Goal: Transaction & Acquisition: Purchase product/service

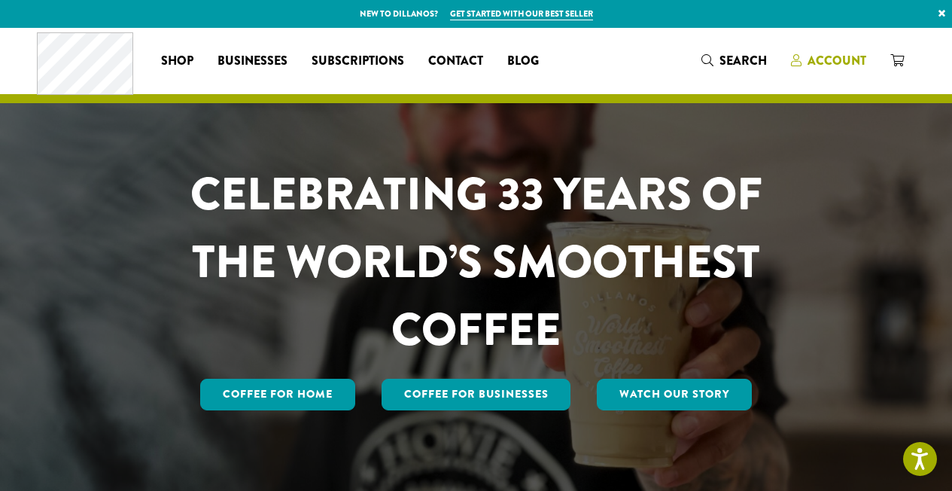
click at [843, 60] on span "Account" at bounding box center [837, 60] width 59 height 17
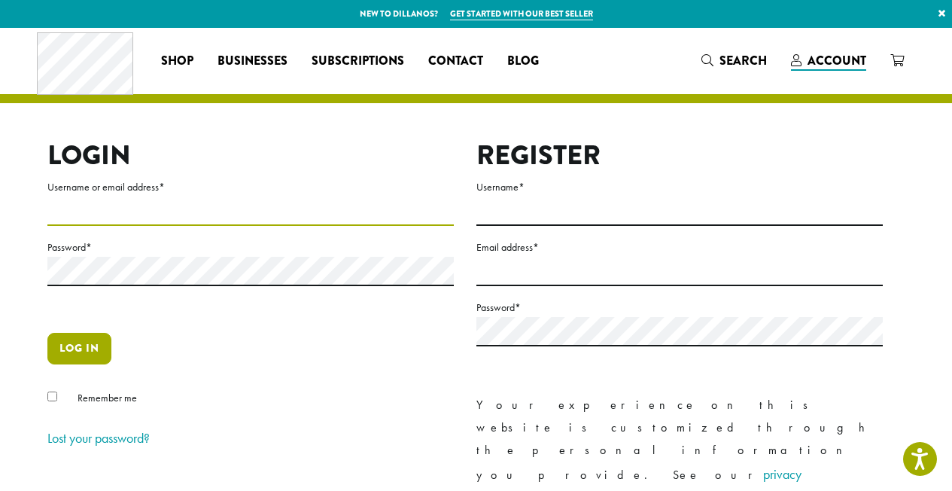
type input "**********"
click at [59, 357] on button "Log in" at bounding box center [79, 349] width 64 height 32
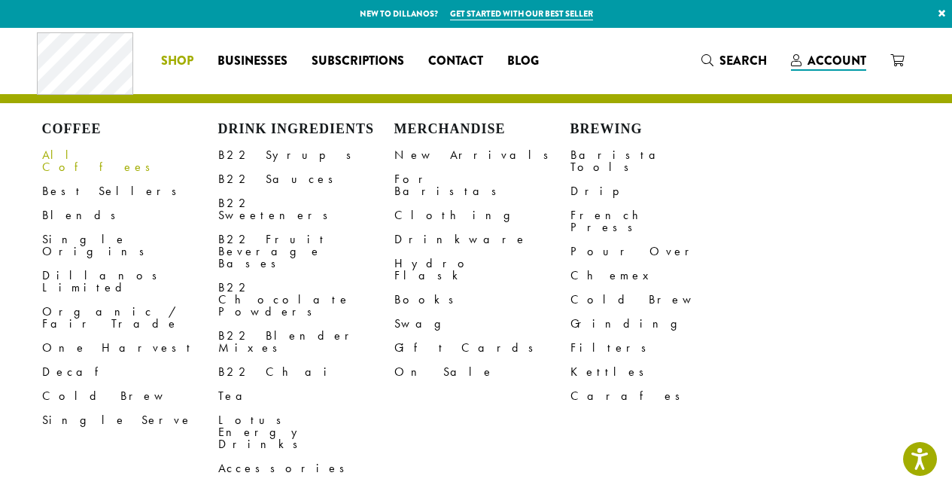
click at [84, 155] on link "All Coffees" at bounding box center [130, 161] width 176 height 36
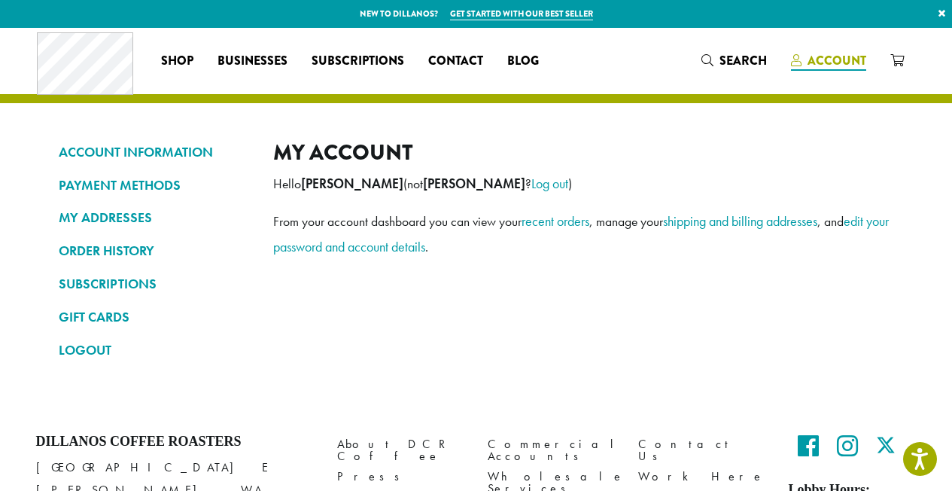
click at [815, 60] on span "Account" at bounding box center [837, 60] width 59 height 17
click at [143, 245] on link "ORDER HISTORY" at bounding box center [155, 251] width 192 height 26
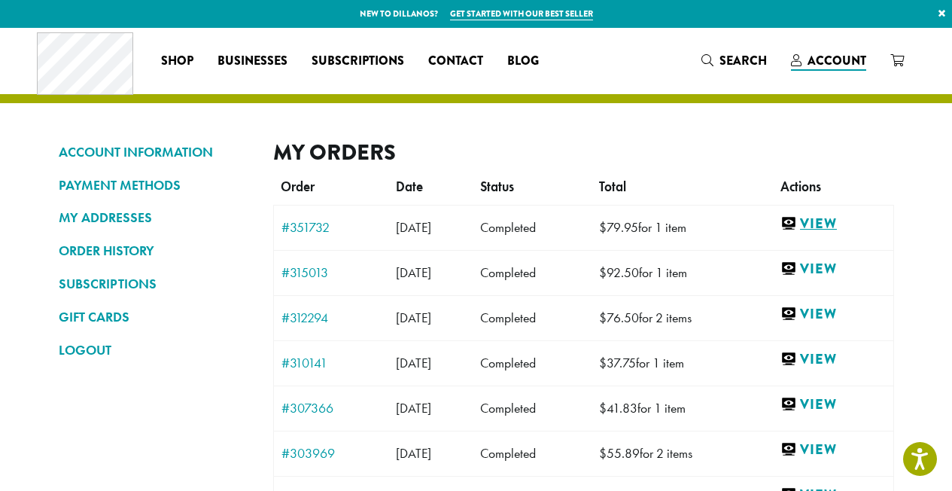
click at [836, 225] on link "View" at bounding box center [832, 223] width 105 height 19
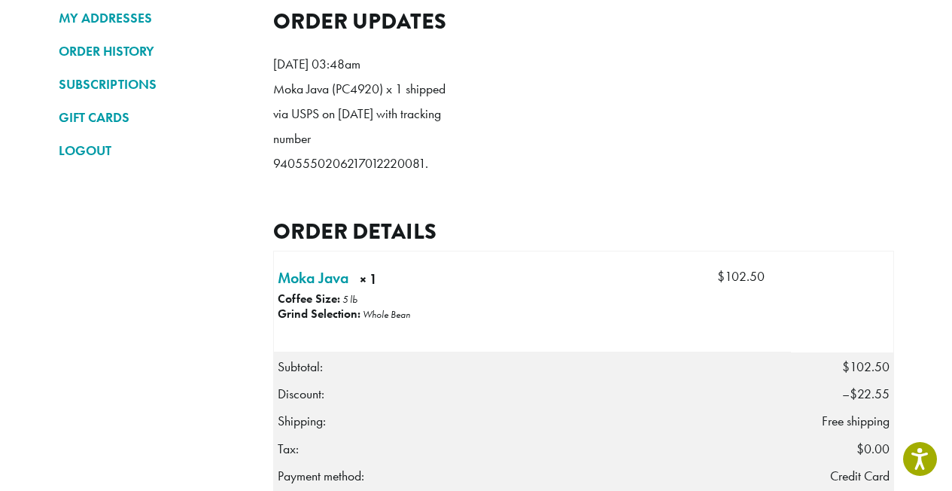
scroll to position [208, 0]
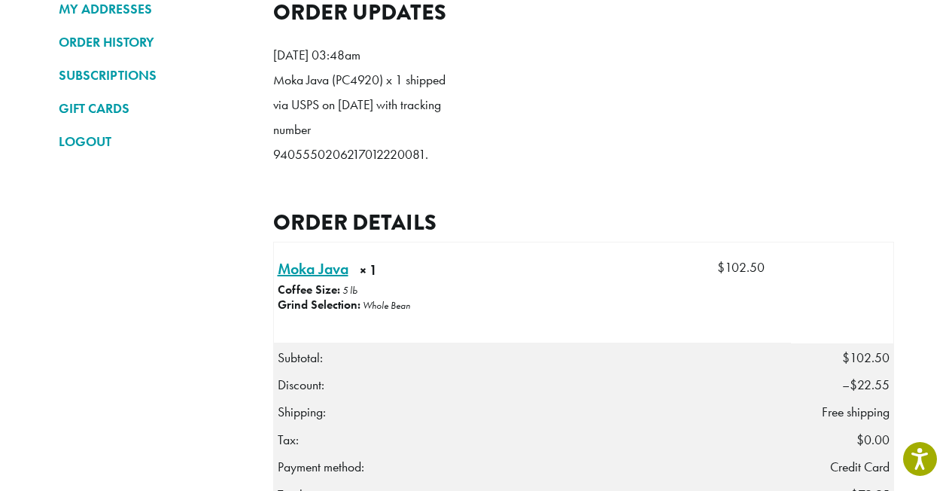
click at [336, 280] on link "Moka Java × 1" at bounding box center [313, 268] width 71 height 23
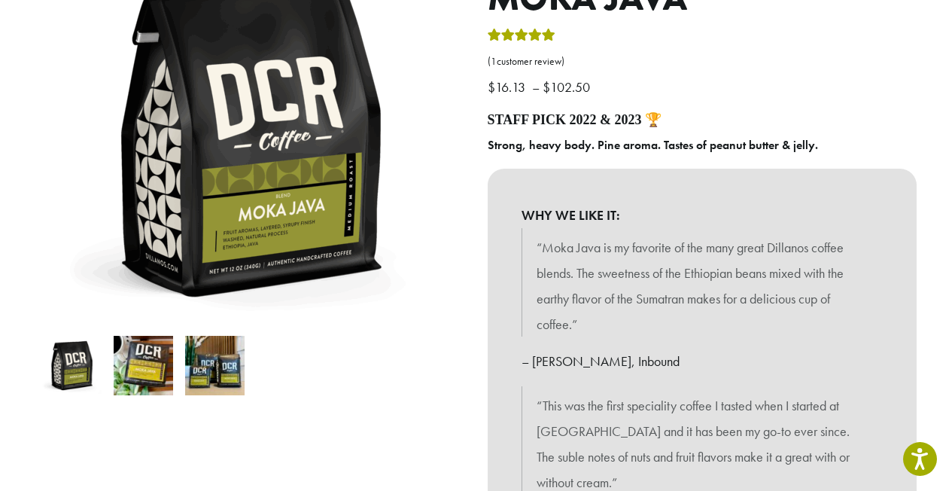
scroll to position [211, 0]
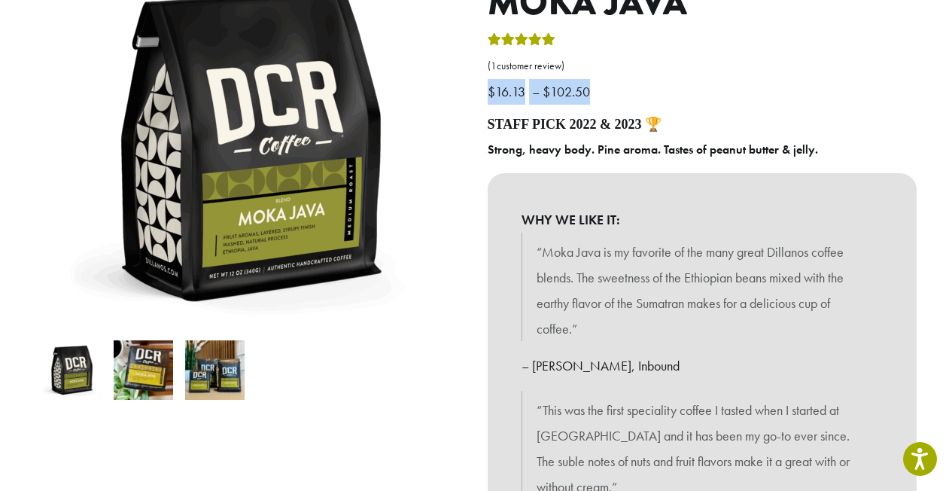
drag, startPoint x: 960, startPoint y: 56, endPoint x: 954, endPoint y: 60, distance: 8.1
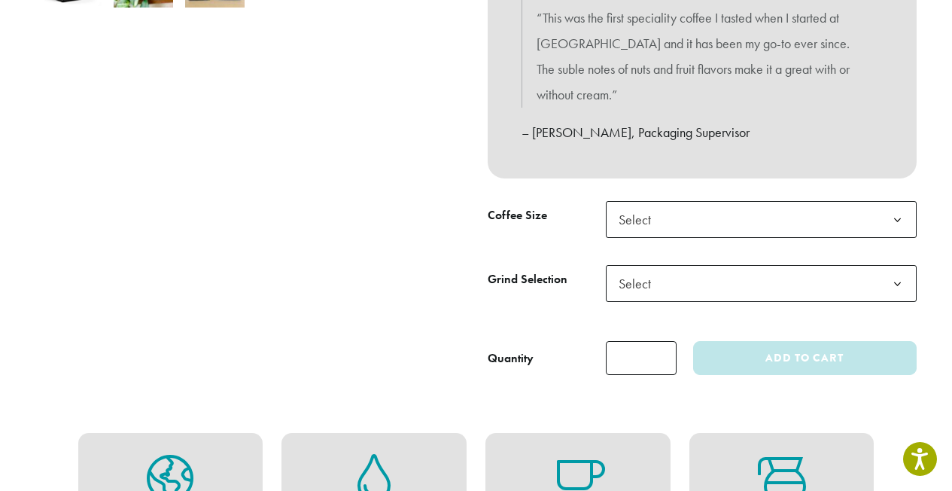
scroll to position [649, 0]
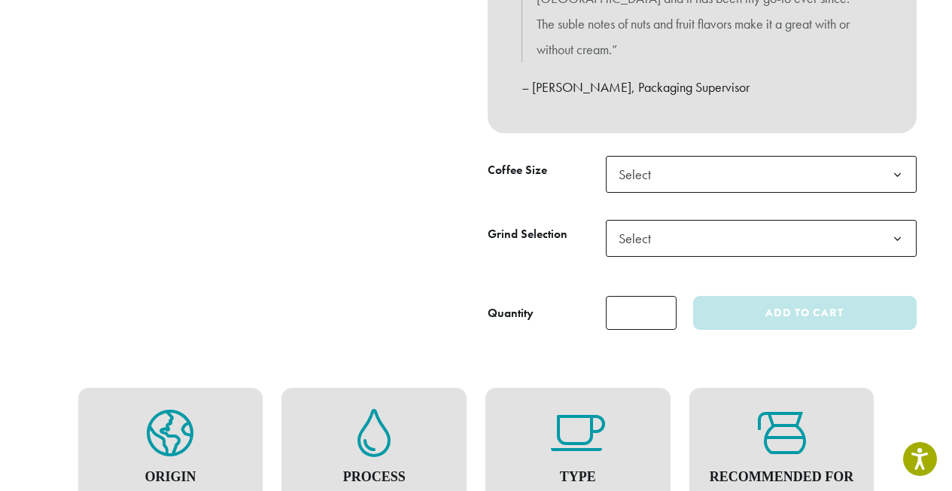
click at [896, 157] on b at bounding box center [897, 175] width 37 height 37
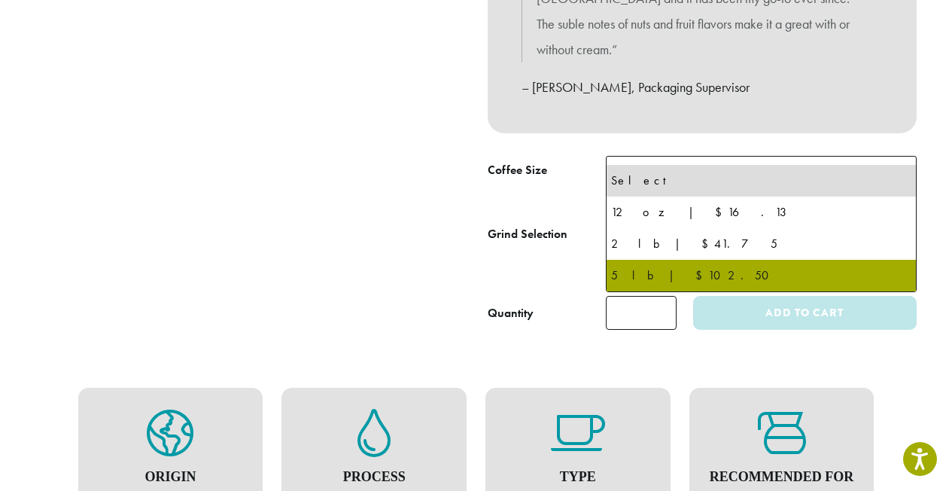
select select "**********"
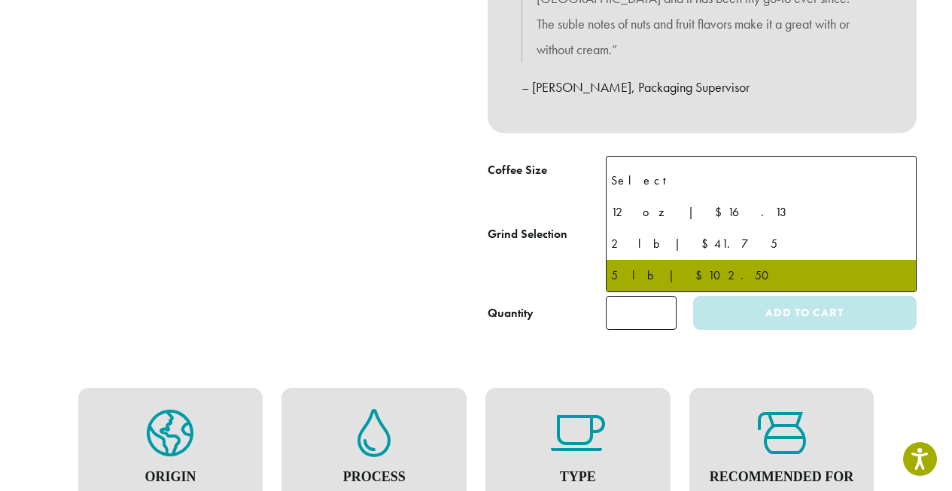
click at [903, 157] on b at bounding box center [897, 175] width 37 height 37
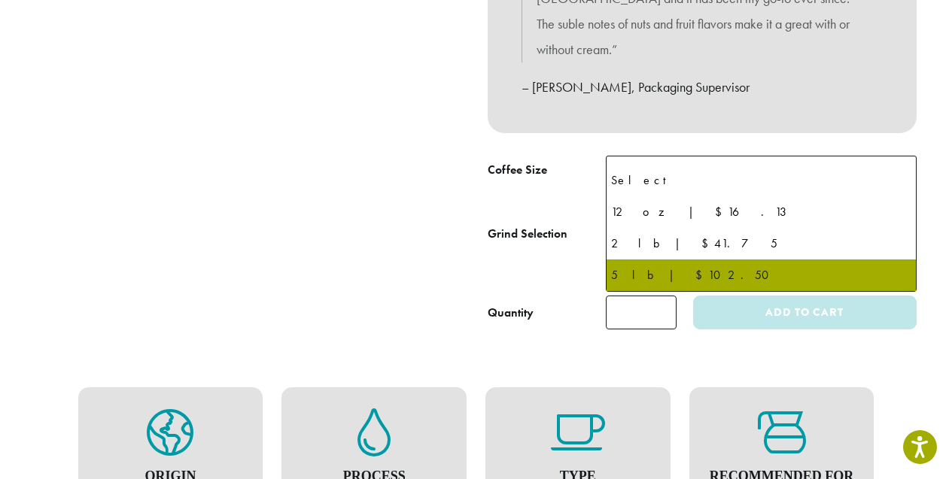
click at [903, 157] on b at bounding box center [897, 175] width 37 height 37
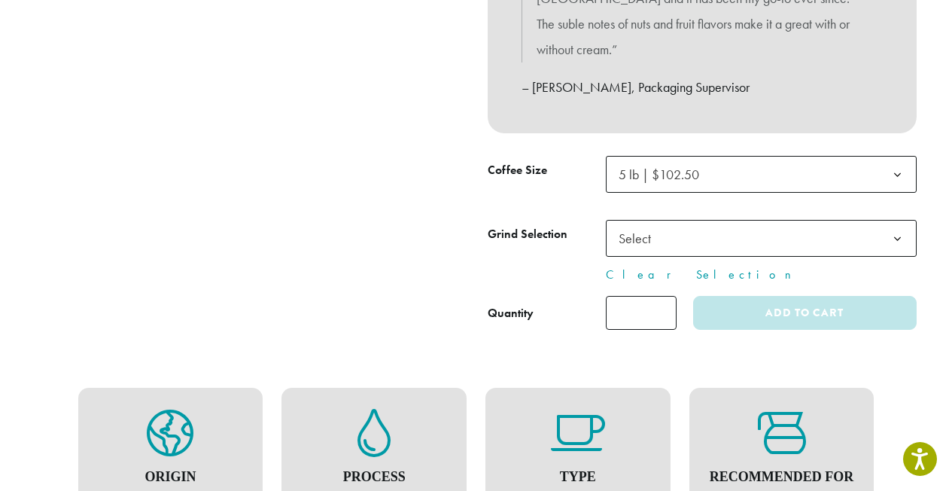
click at [901, 221] on b at bounding box center [897, 239] width 37 height 37
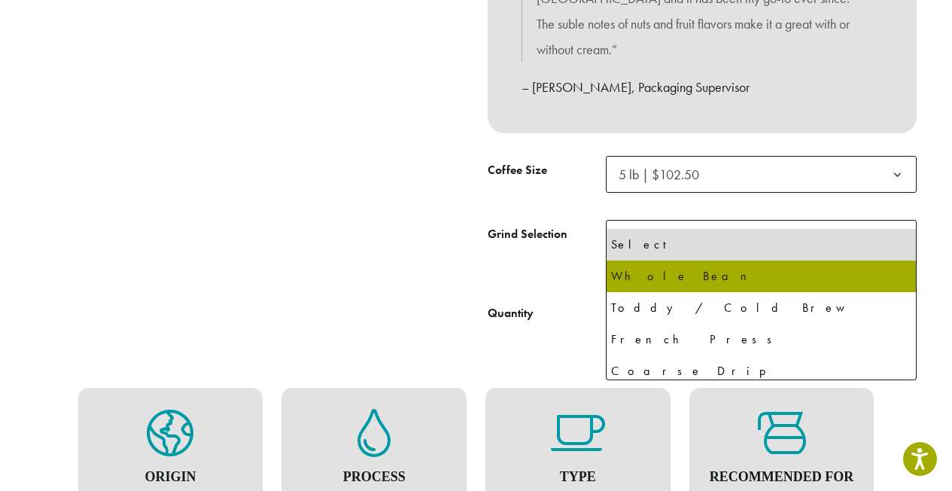
select select "**********"
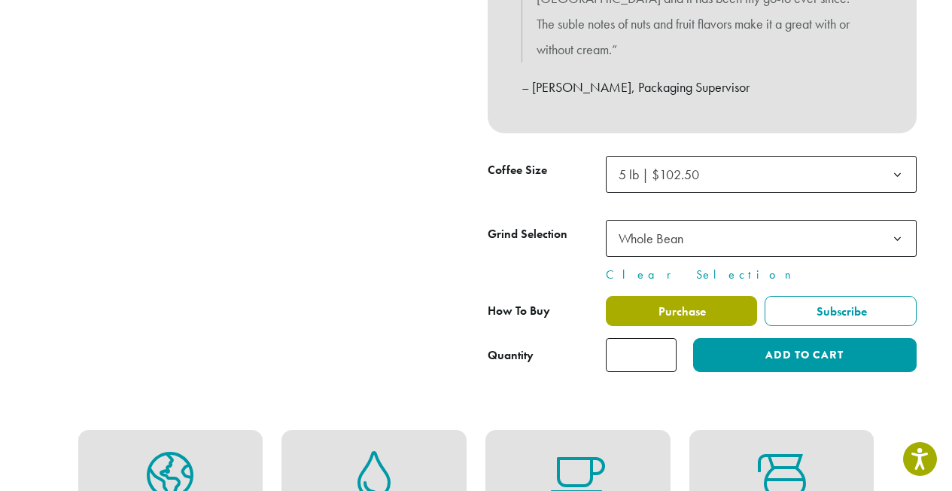
click at [684, 303] on span "Purchase" at bounding box center [681, 311] width 50 height 16
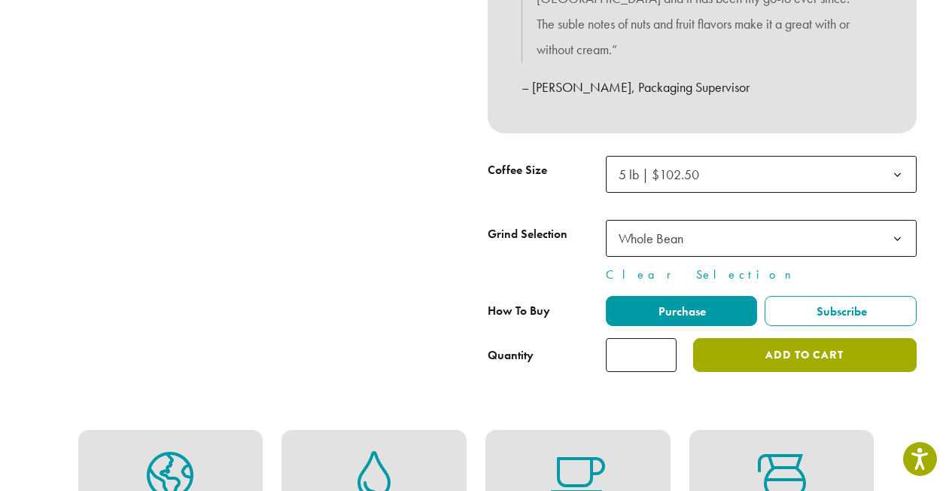
click at [769, 338] on button "Add to cart" at bounding box center [804, 355] width 223 height 34
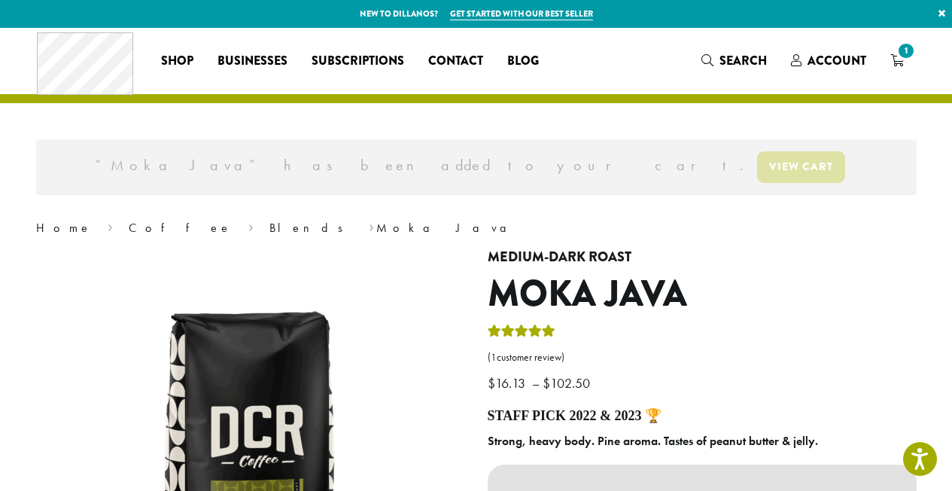
click at [757, 166] on link "View cart" at bounding box center [801, 167] width 88 height 32
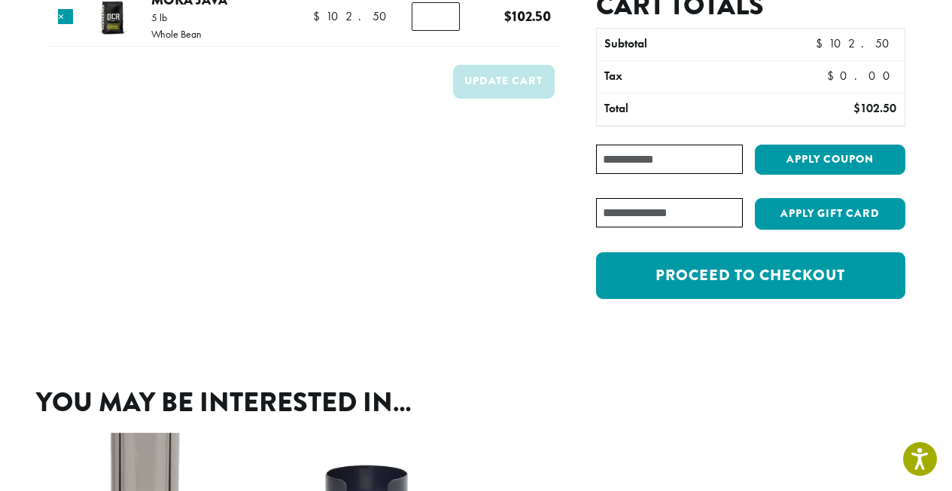
scroll to position [96, 0]
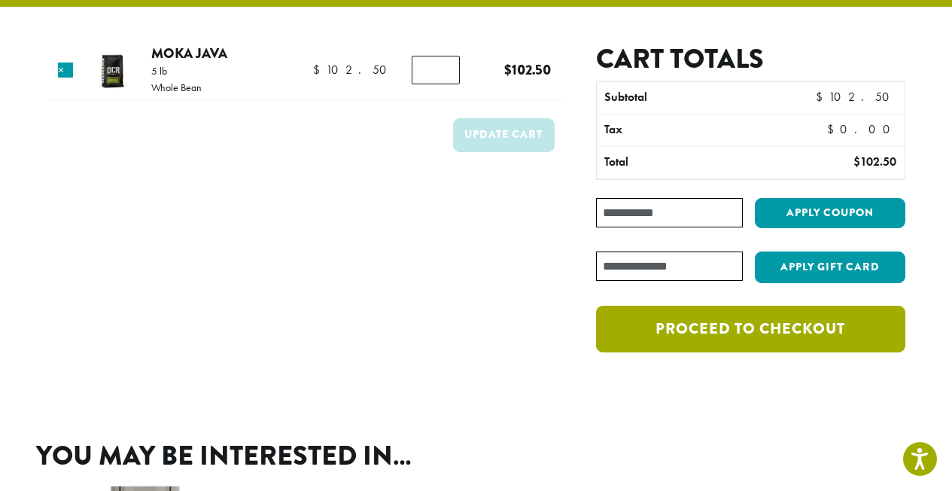
click at [733, 333] on link "Proceed to checkout" at bounding box center [750, 329] width 309 height 47
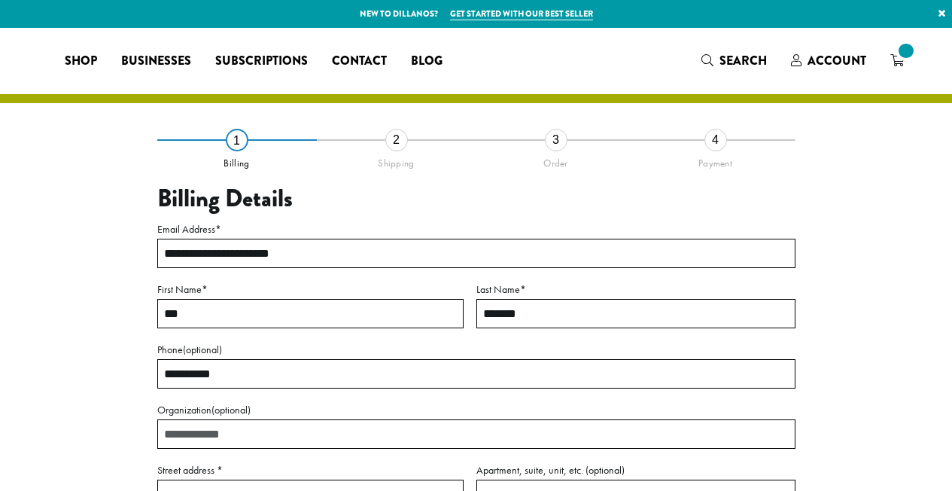
select select "**"
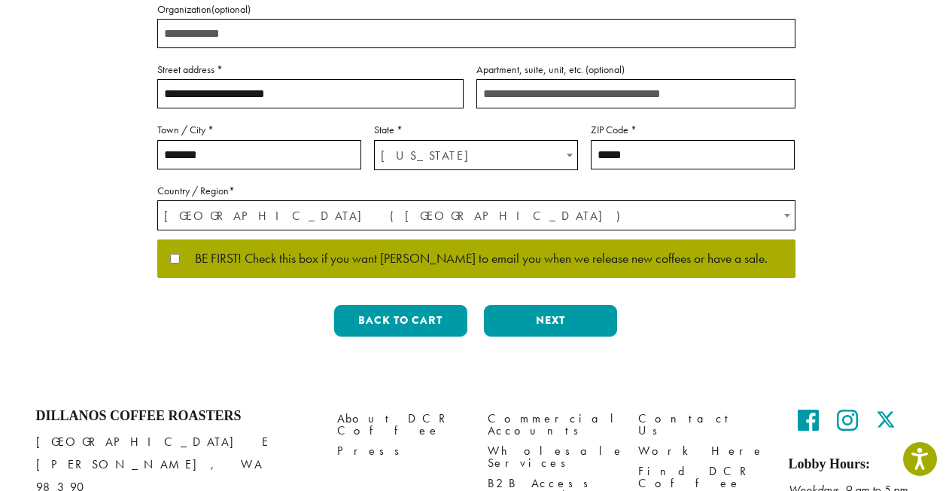
scroll to position [402, 0]
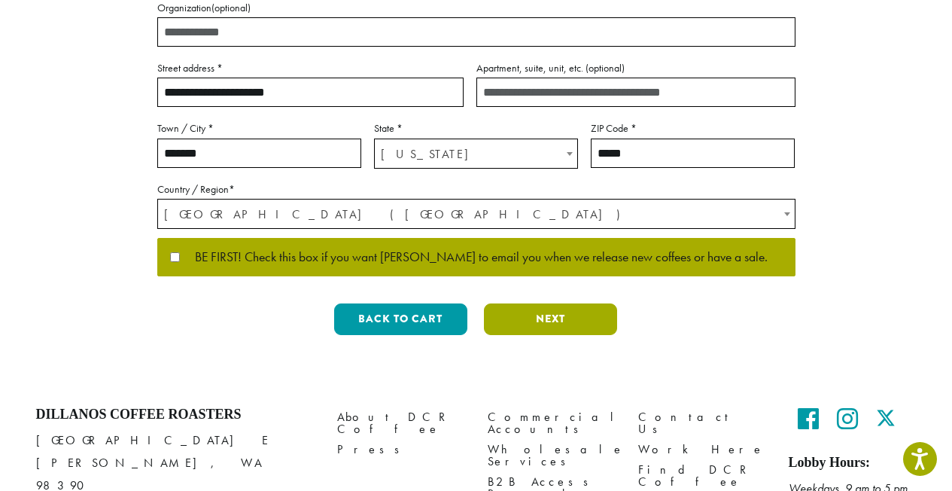
click at [579, 309] on button "Next" at bounding box center [550, 319] width 133 height 32
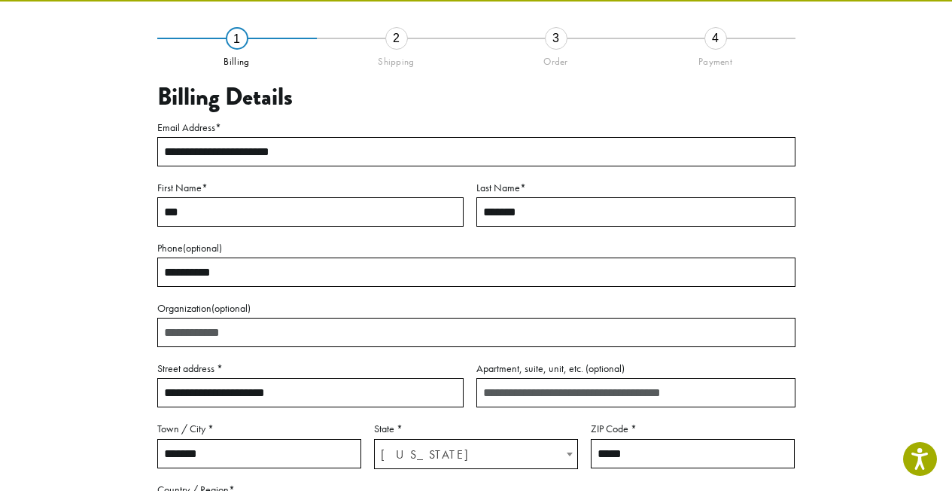
scroll to position [86, 0]
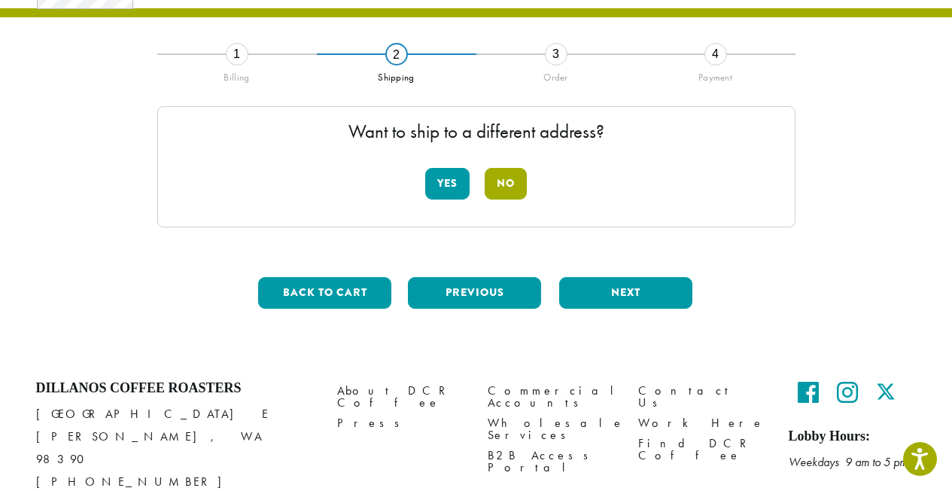
click at [503, 190] on button "No" at bounding box center [506, 184] width 42 height 32
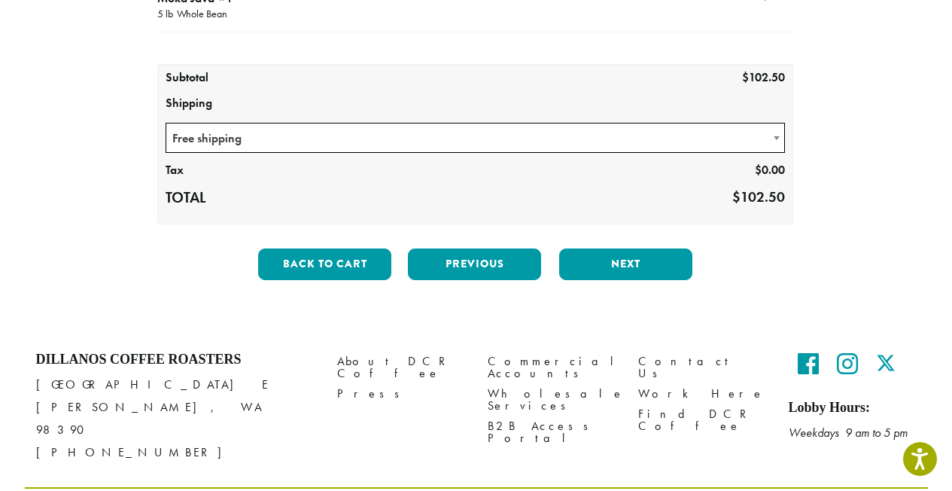
scroll to position [242, 0]
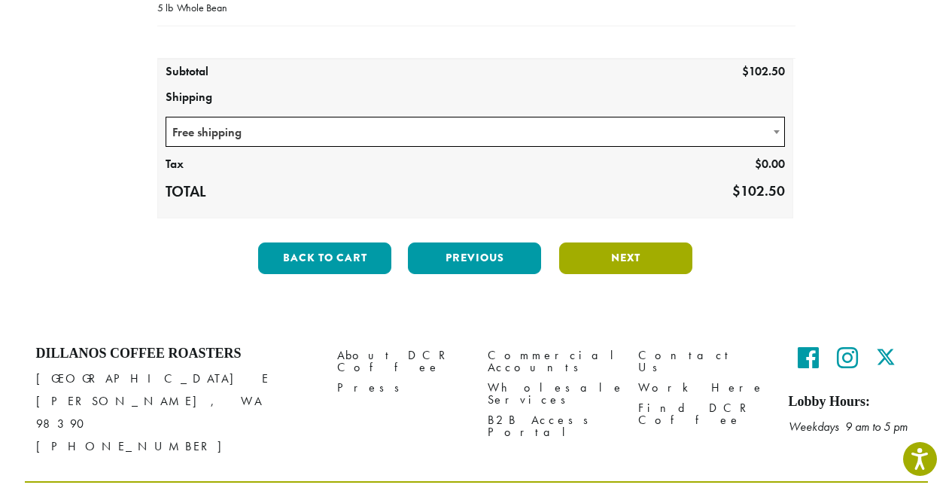
click at [619, 260] on button "Next" at bounding box center [625, 258] width 133 height 32
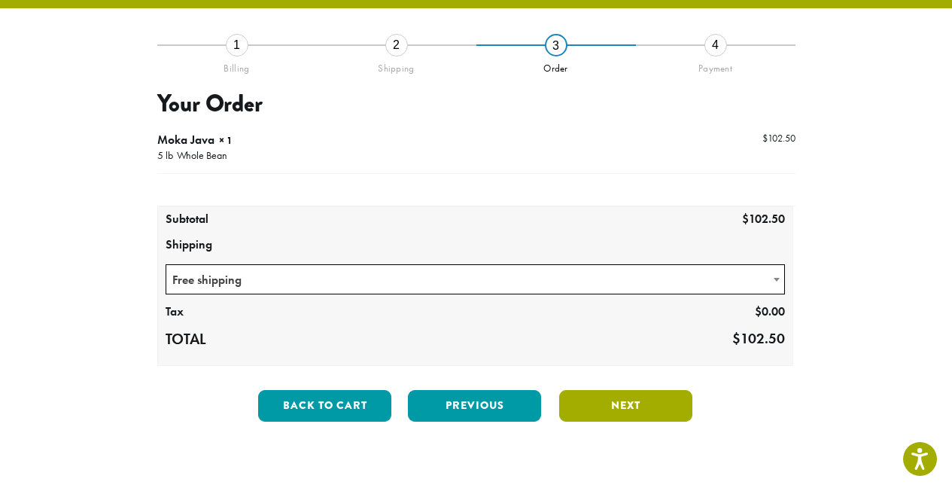
scroll to position [86, 0]
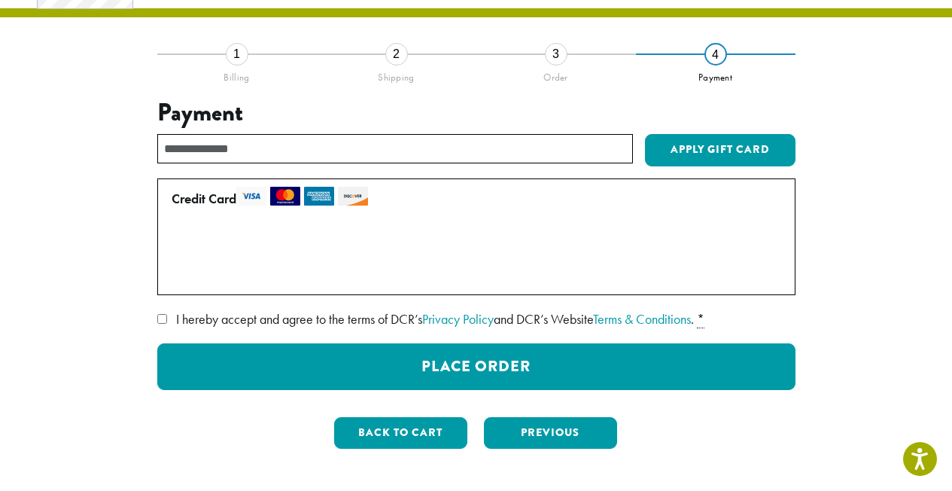
click at [175, 284] on label "Use a new card" at bounding box center [474, 274] width 604 height 24
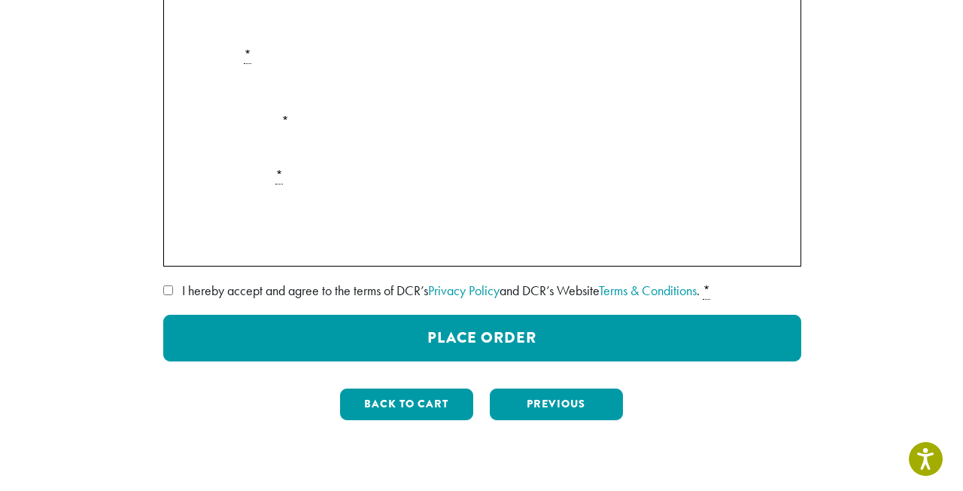
scroll to position [332, 0]
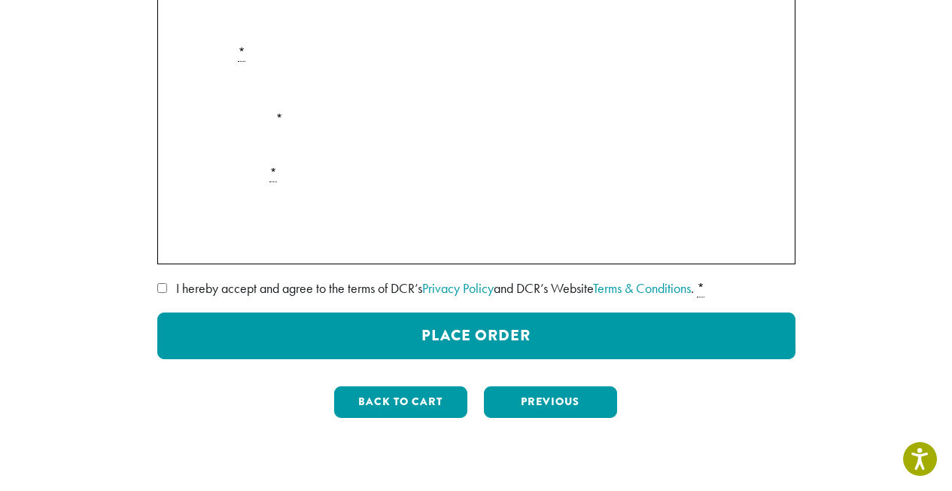
click at [169, 245] on p "Securely Save to Account" at bounding box center [477, 241] width 622 height 29
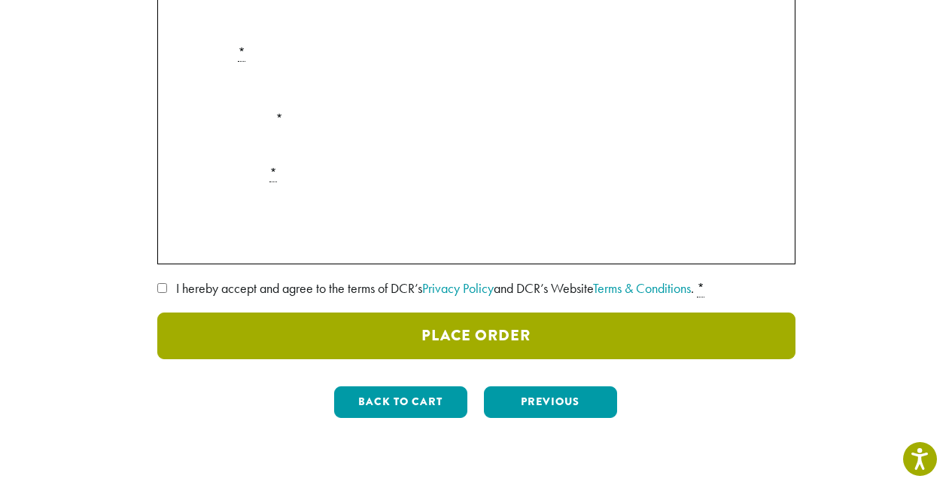
click at [507, 339] on button "Place Order" at bounding box center [476, 335] width 638 height 47
